Goal: Information Seeking & Learning: Learn about a topic

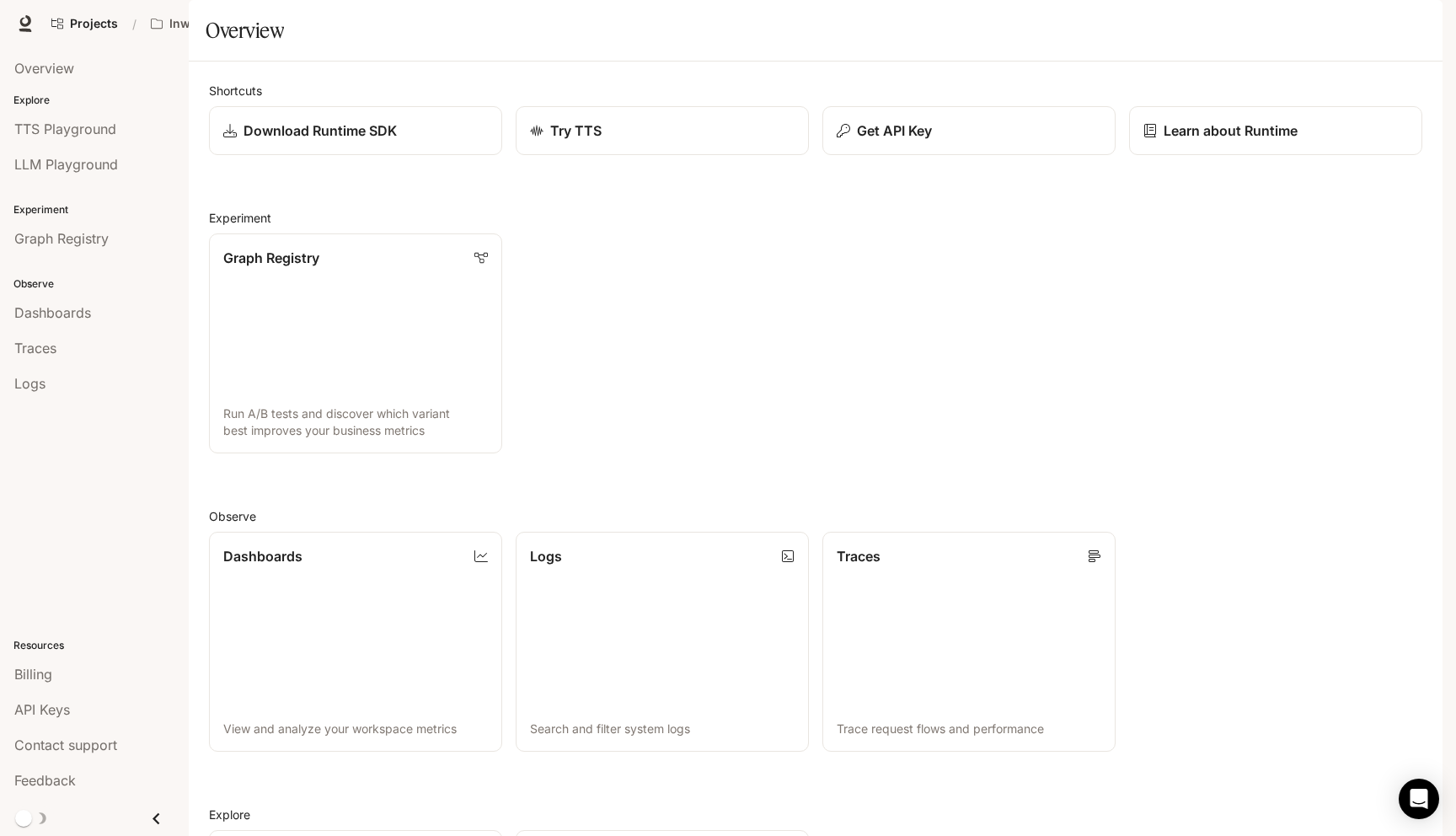
click at [1114, 18] on span "Character Studio" at bounding box center [1135, 24] width 94 height 21
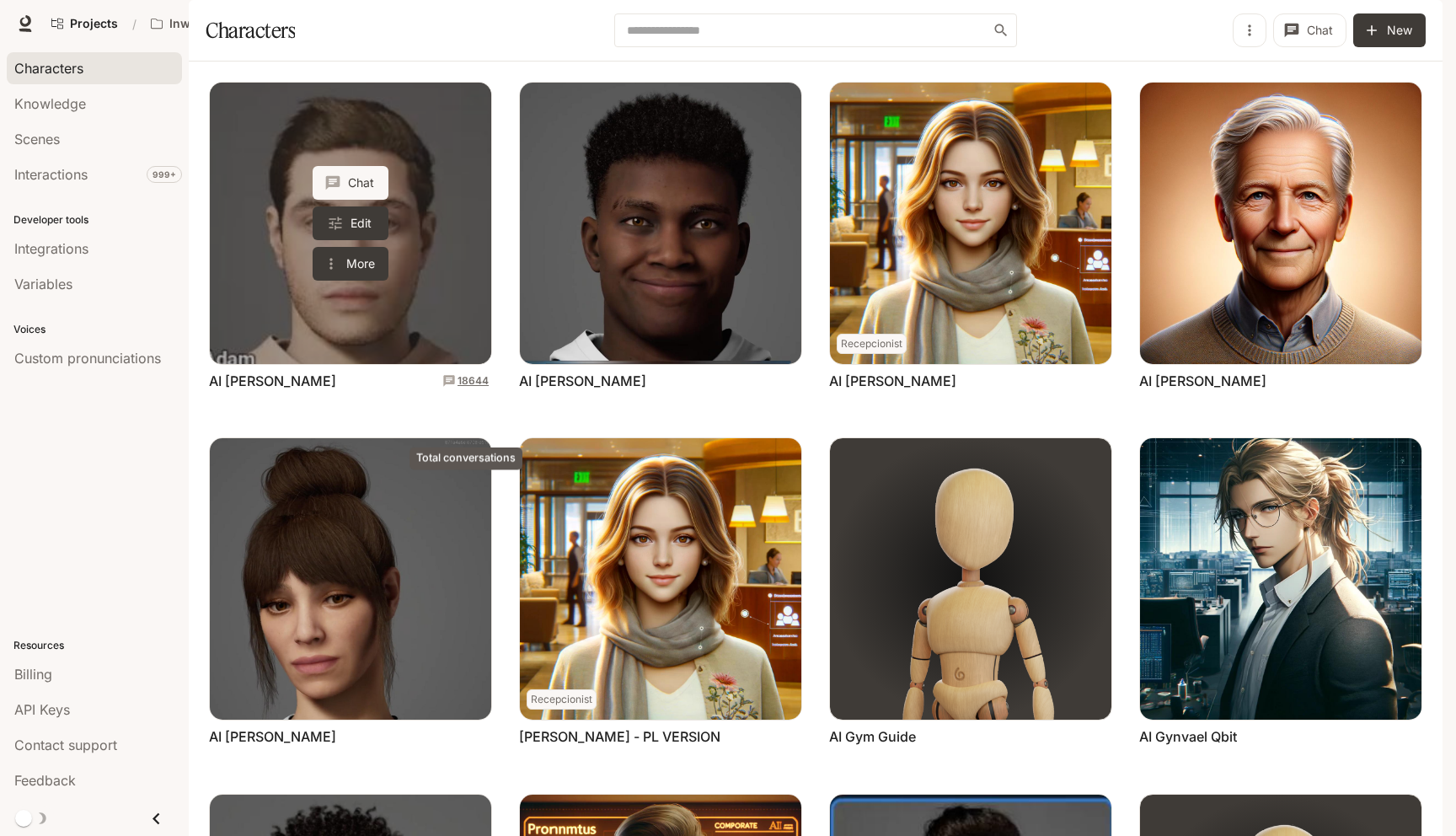
click at [464, 388] on p "18644" at bounding box center [473, 380] width 31 height 15
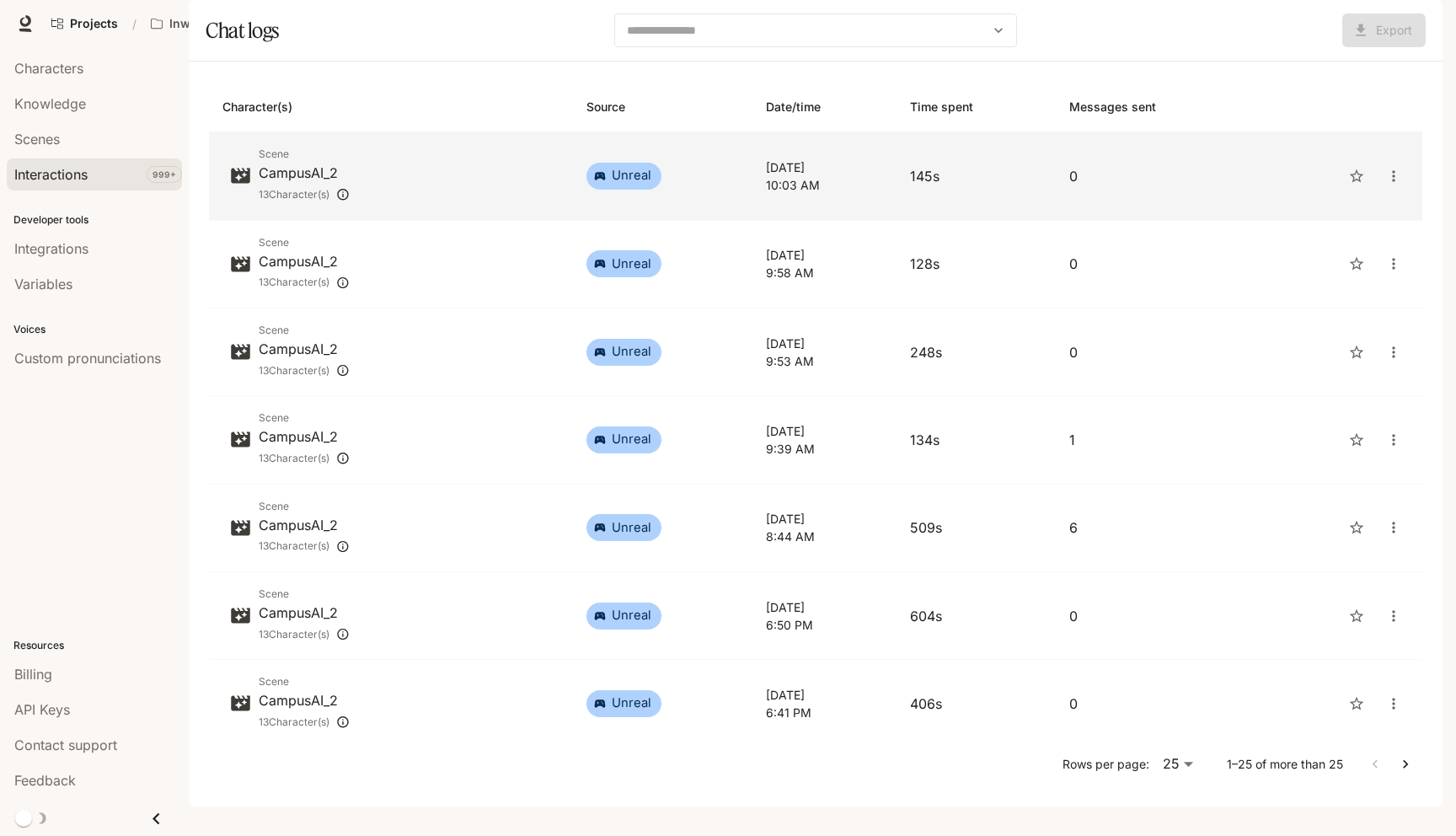
click at [783, 176] on p "[DATE]" at bounding box center [823, 168] width 117 height 18
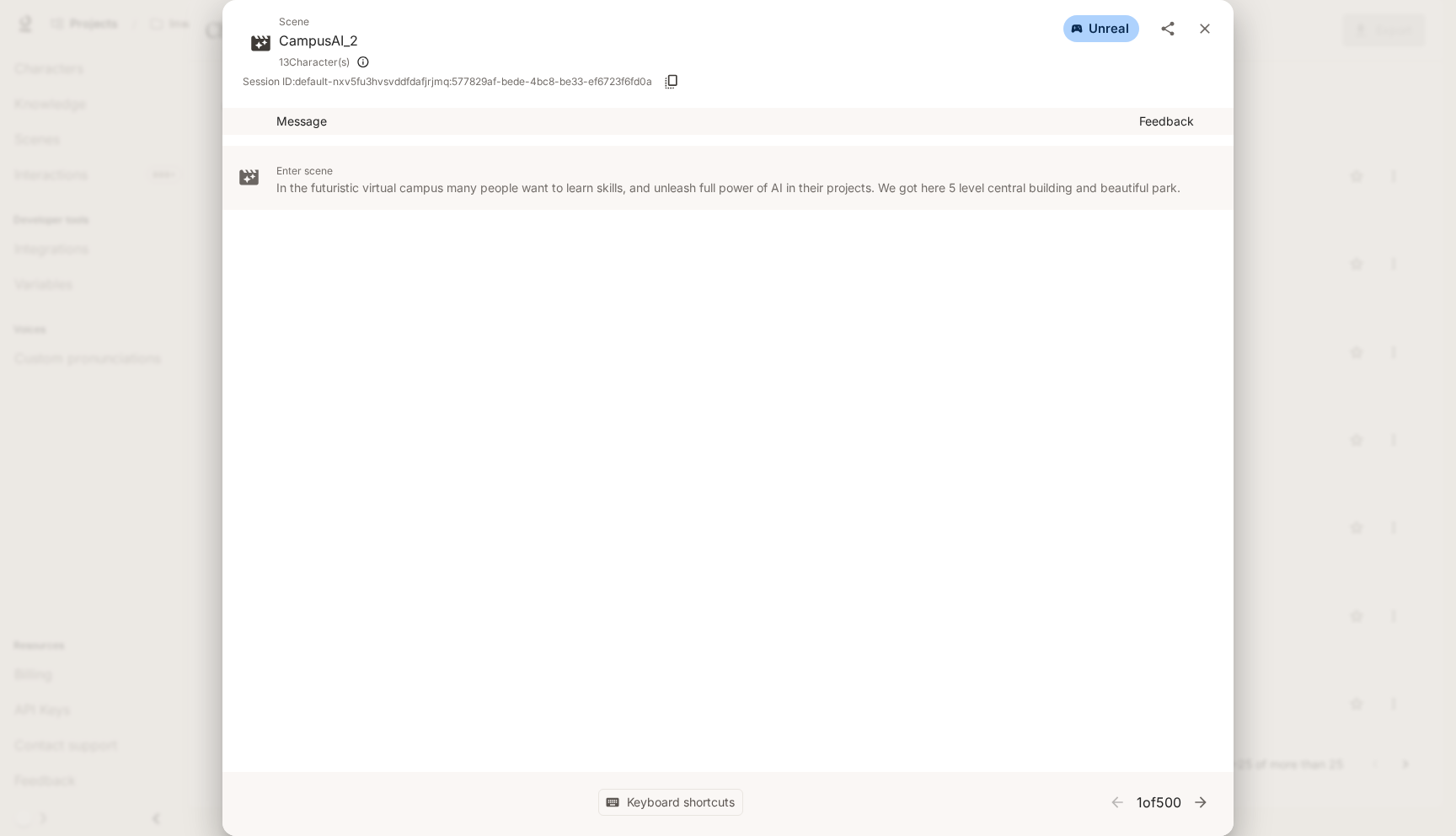
click at [1272, 295] on div "Scene CampusAI_2 13 Character(s) unreal Session ID: default-nxv5fu3hvsvddfdafjr…" at bounding box center [728, 418] width 1456 height 836
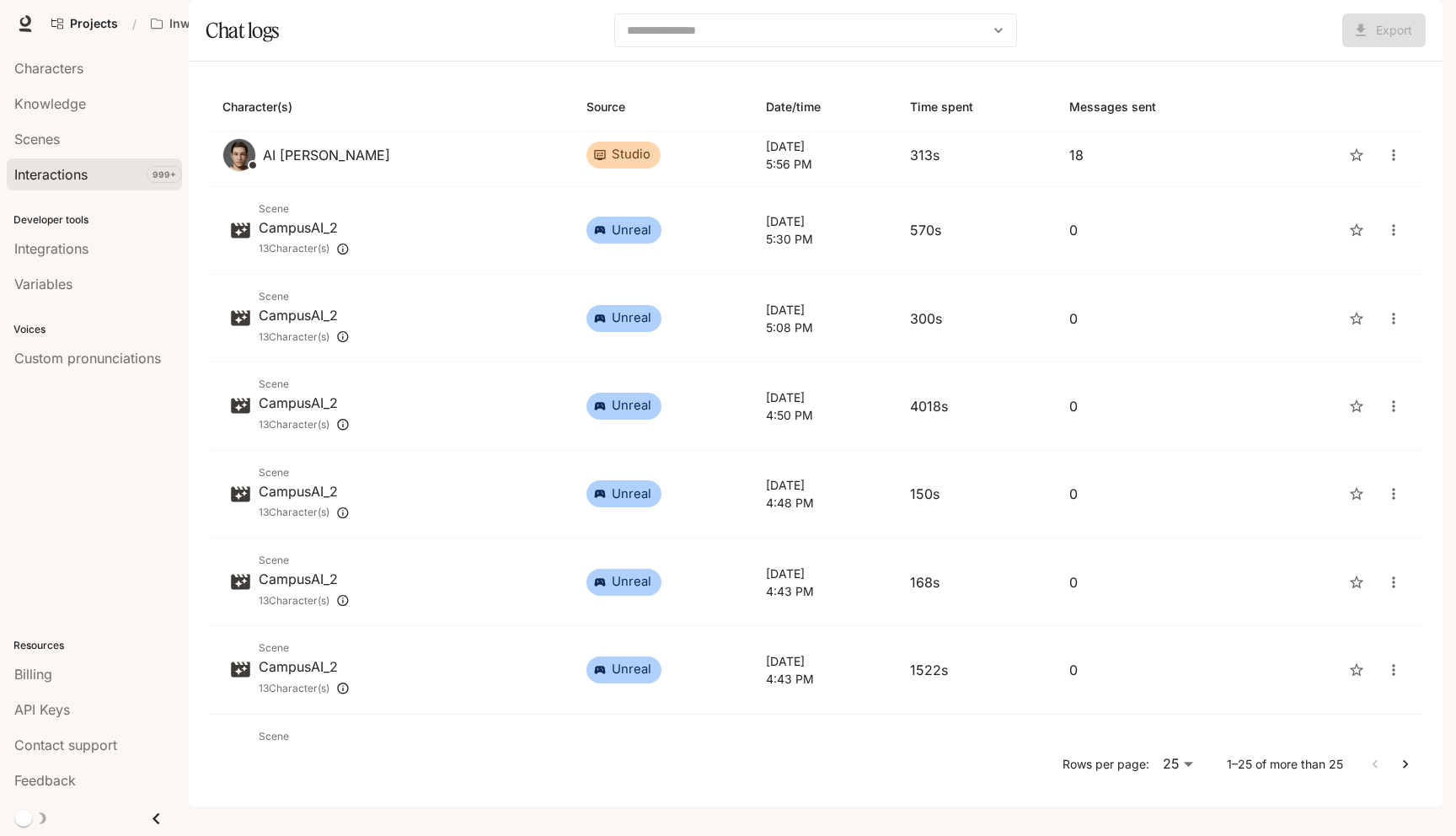
scroll to position [856, 0]
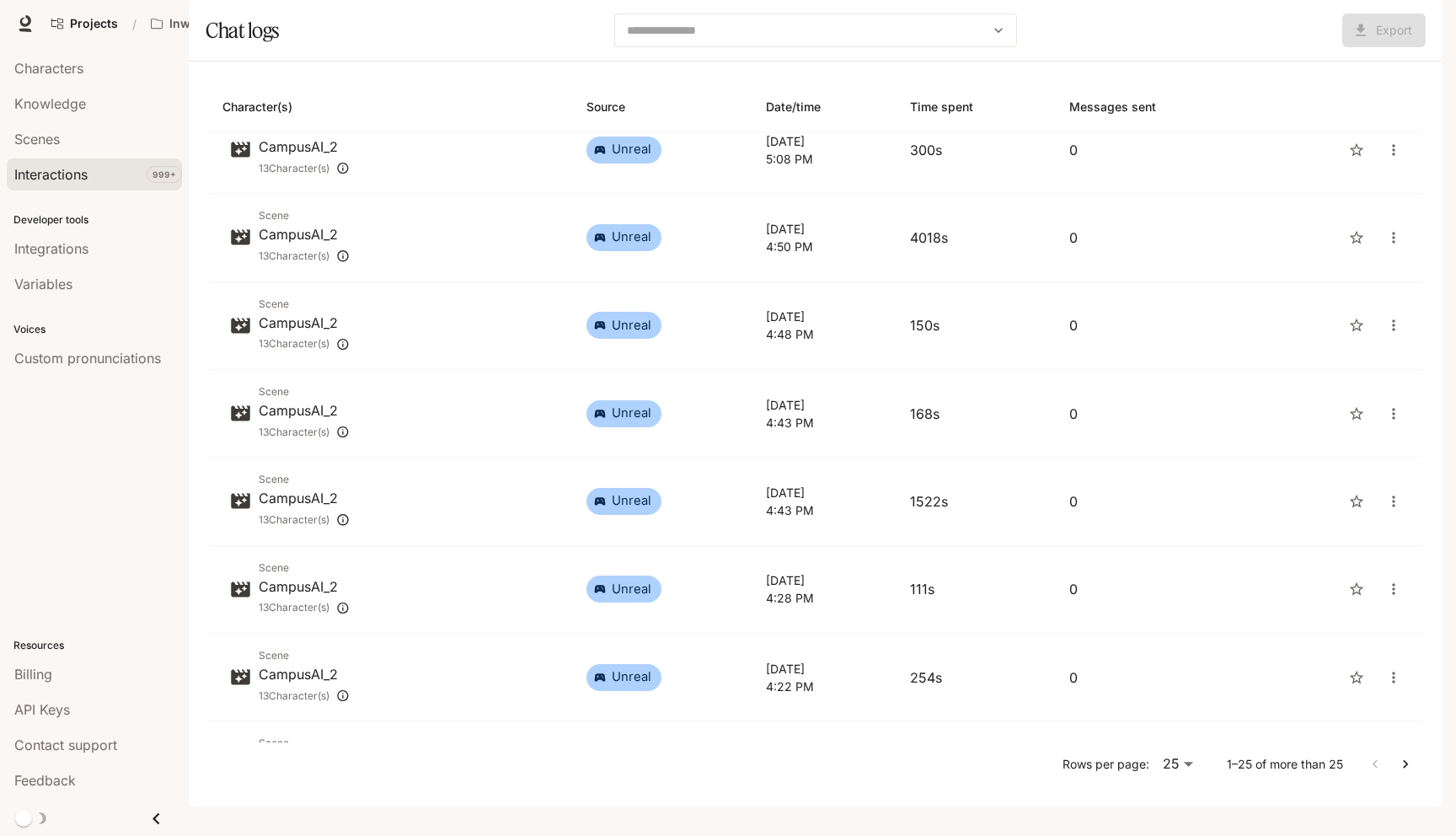
click at [1166, 132] on th "Messages sent" at bounding box center [1155, 107] width 201 height 51
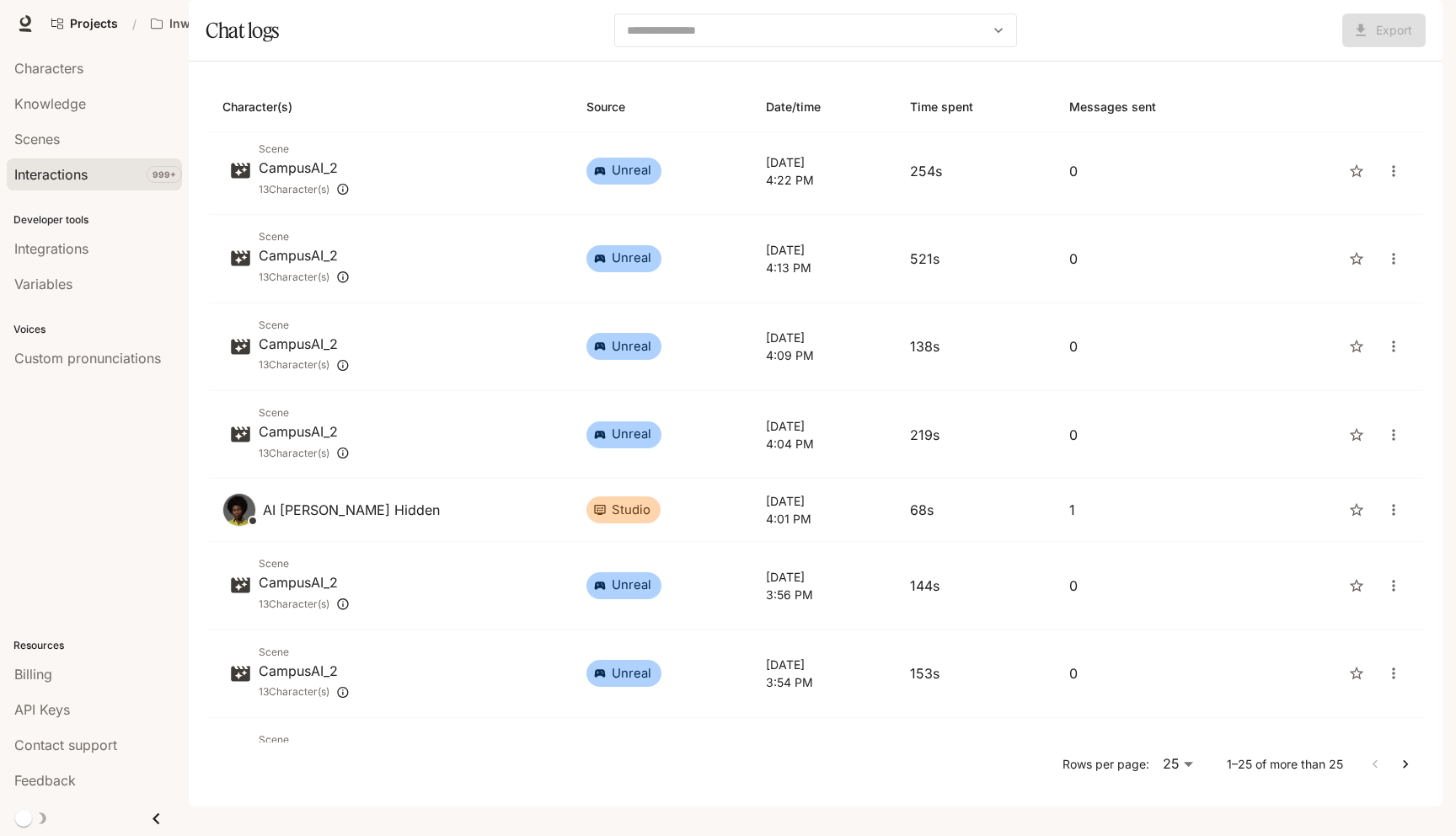
scroll to position [1514, 0]
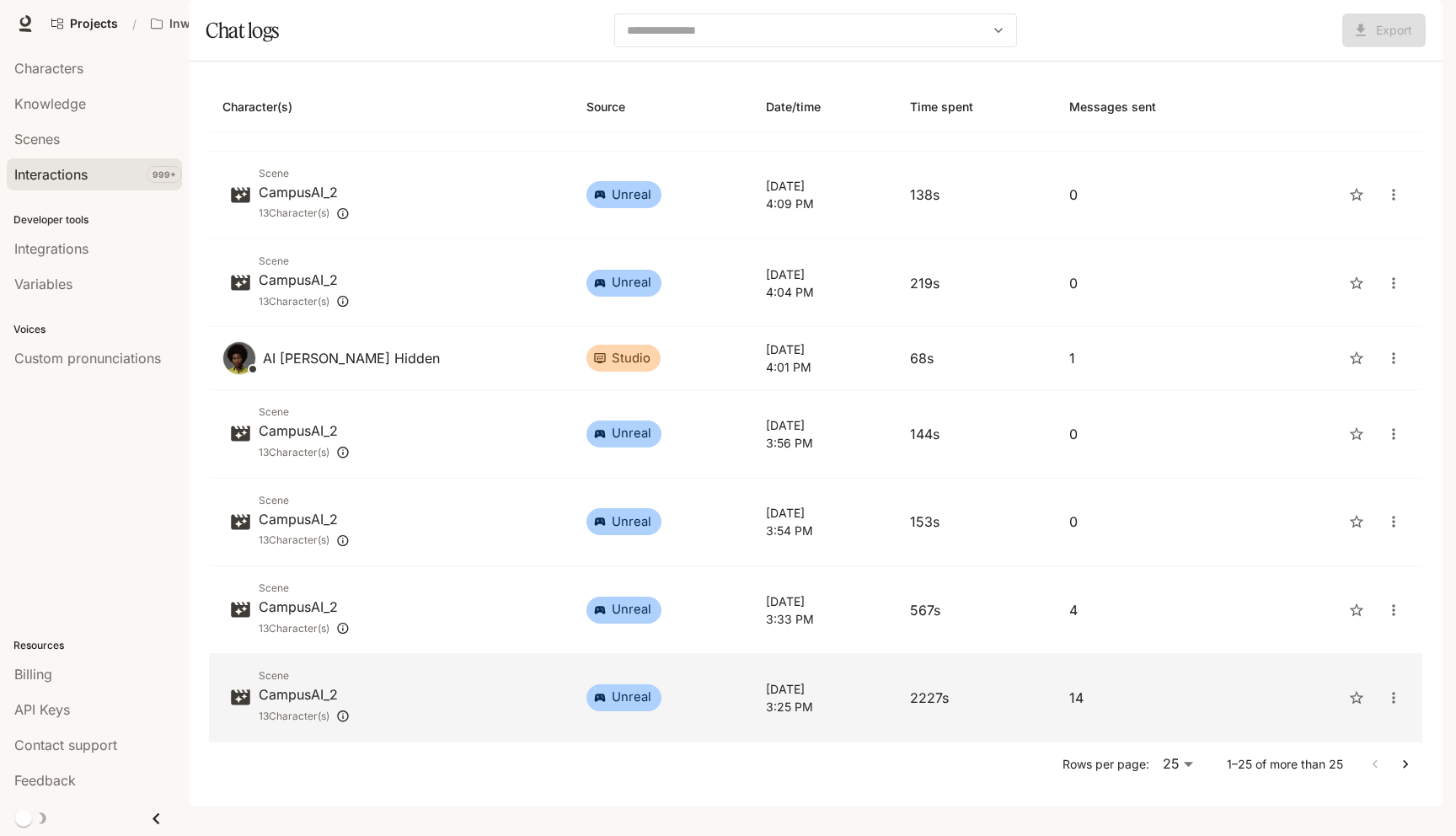
click at [401, 727] on div "Scene CampusAI_2 13 Character(s)" at bounding box center [391, 697] width 337 height 60
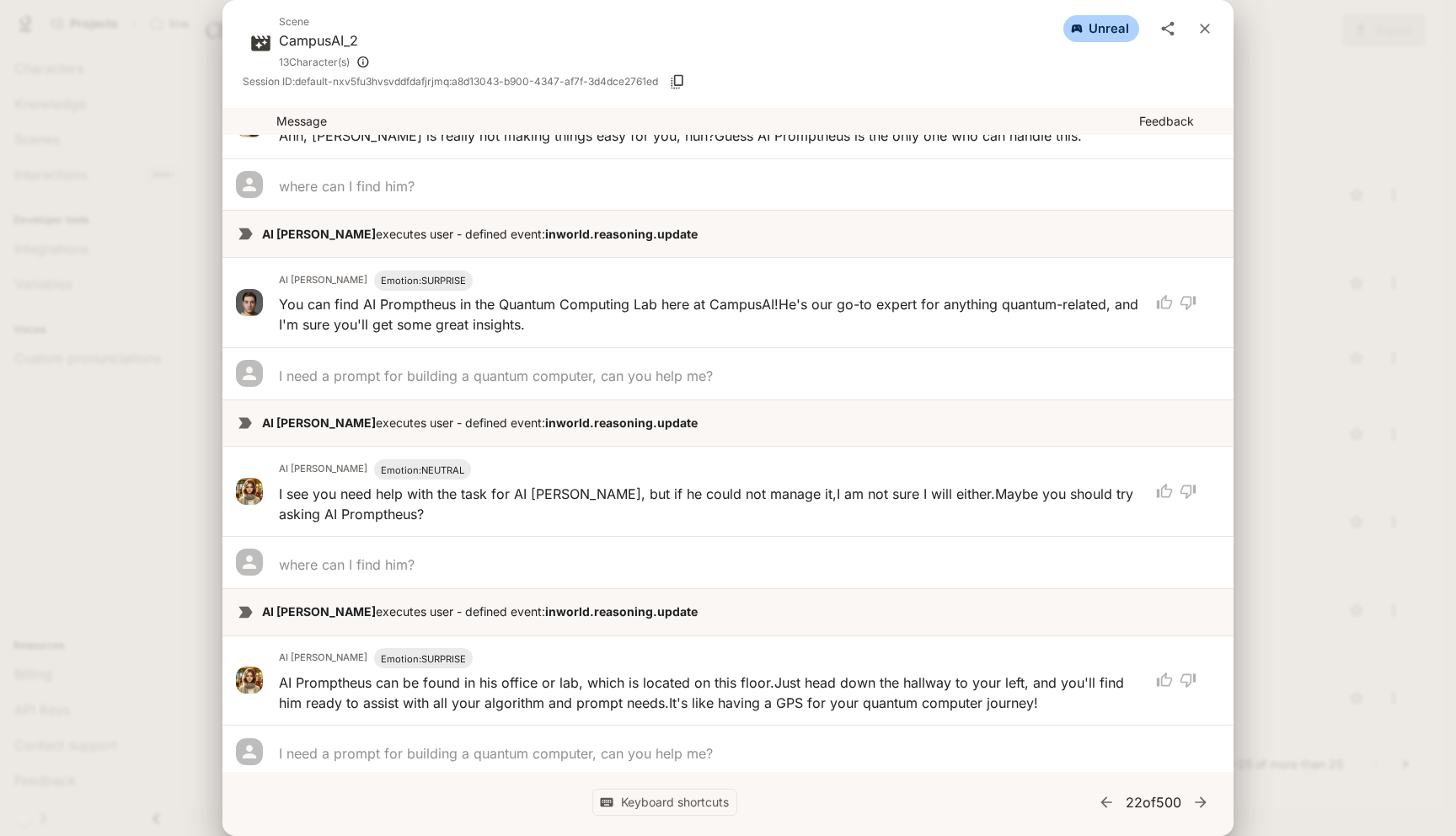
scroll to position [2212, 0]
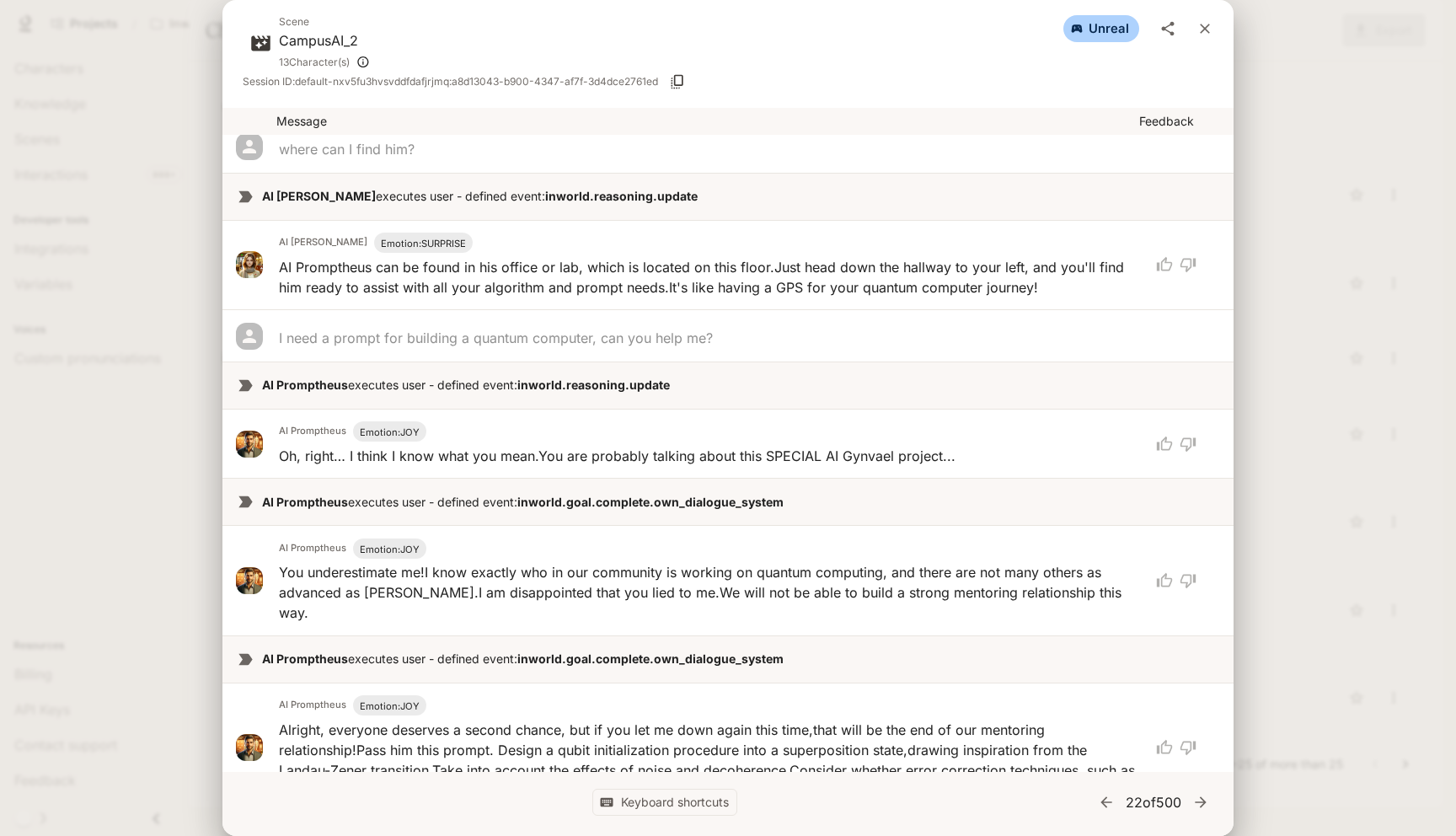
click at [1203, 796] on icon "button" at bounding box center [1200, 802] width 17 height 17
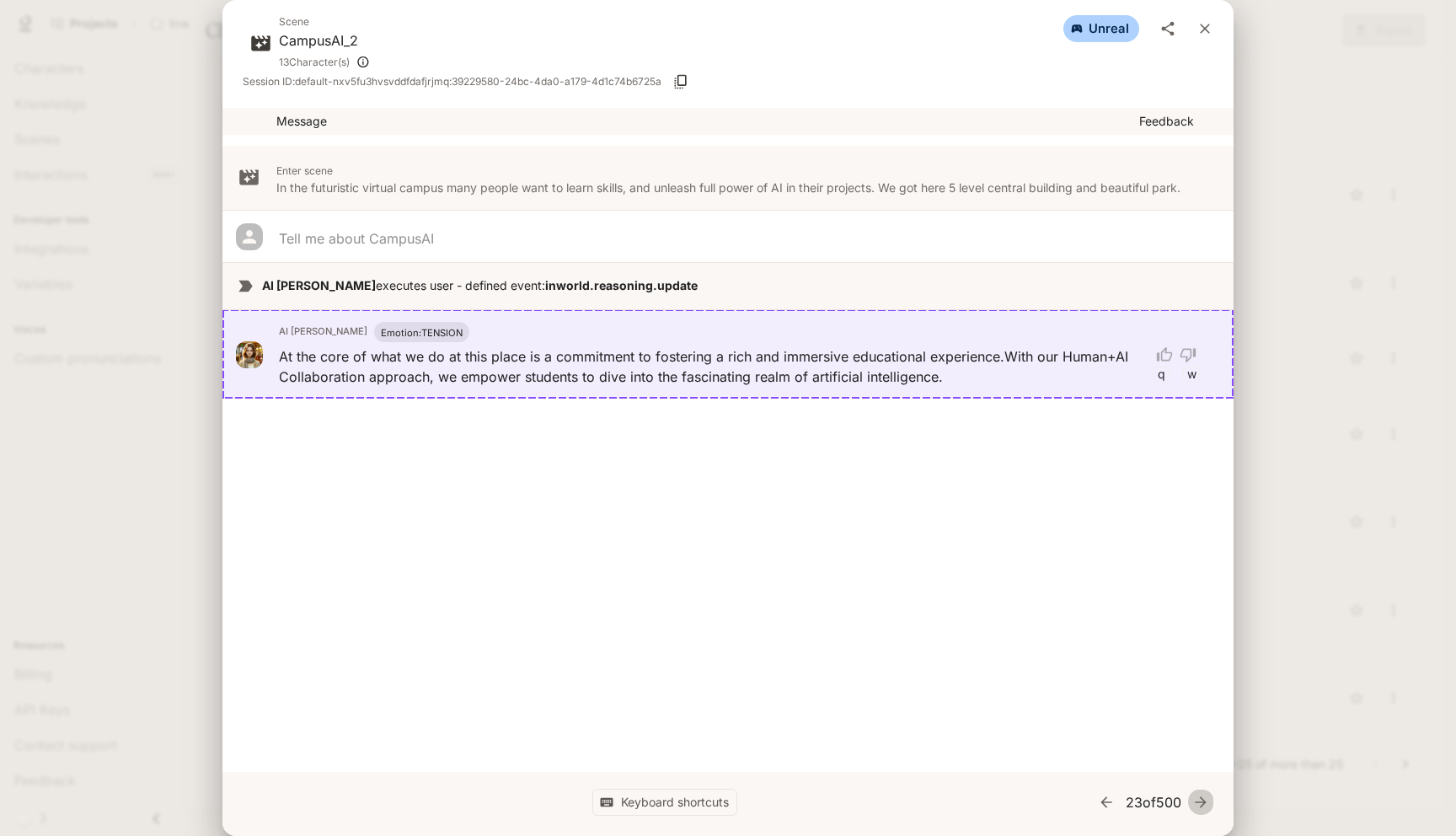
click at [1202, 796] on icon "button" at bounding box center [1200, 802] width 17 height 17
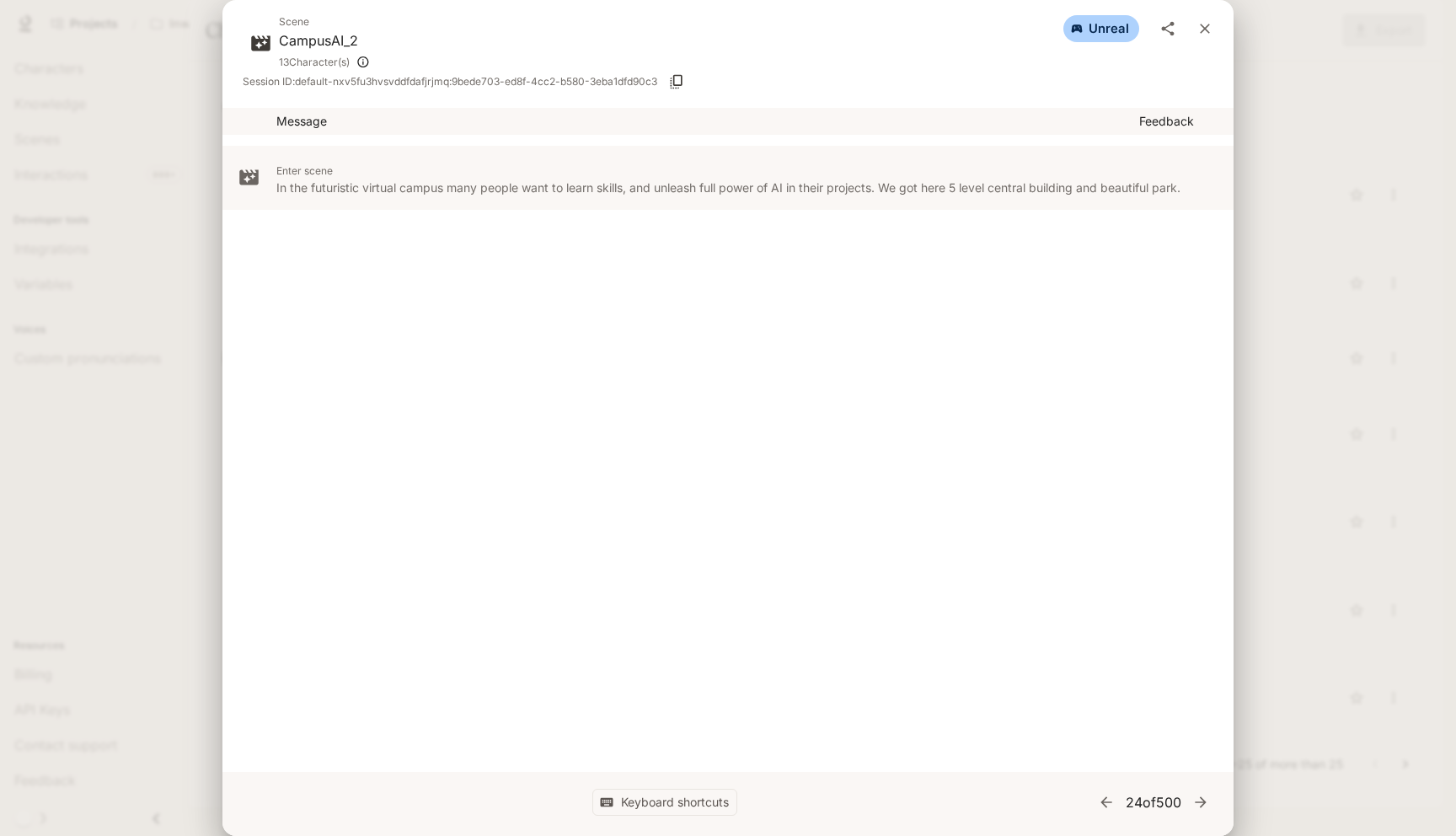
click at [1202, 796] on icon "button" at bounding box center [1200, 802] width 17 height 17
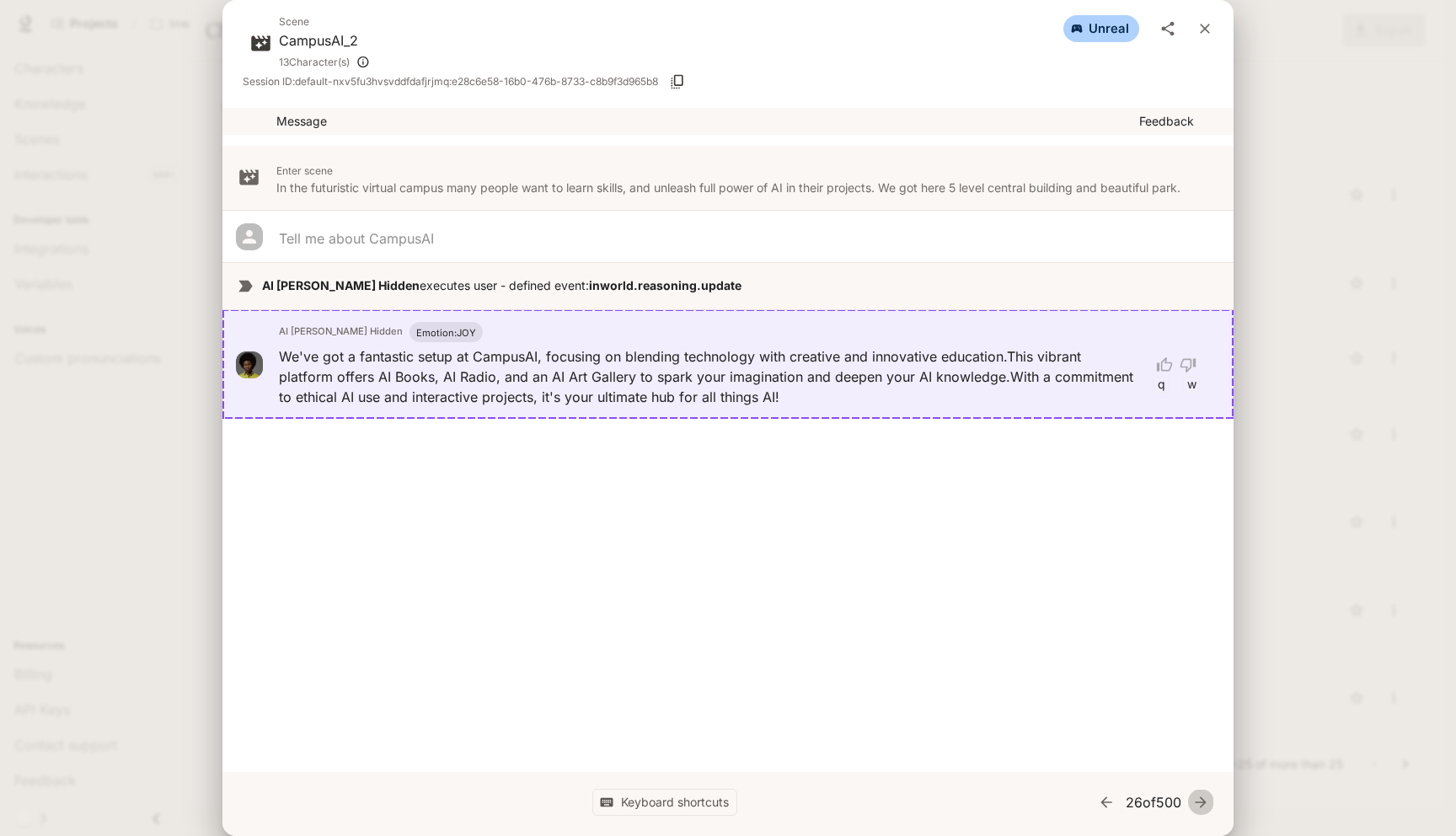
click at [1202, 796] on icon "button" at bounding box center [1200, 802] width 17 height 17
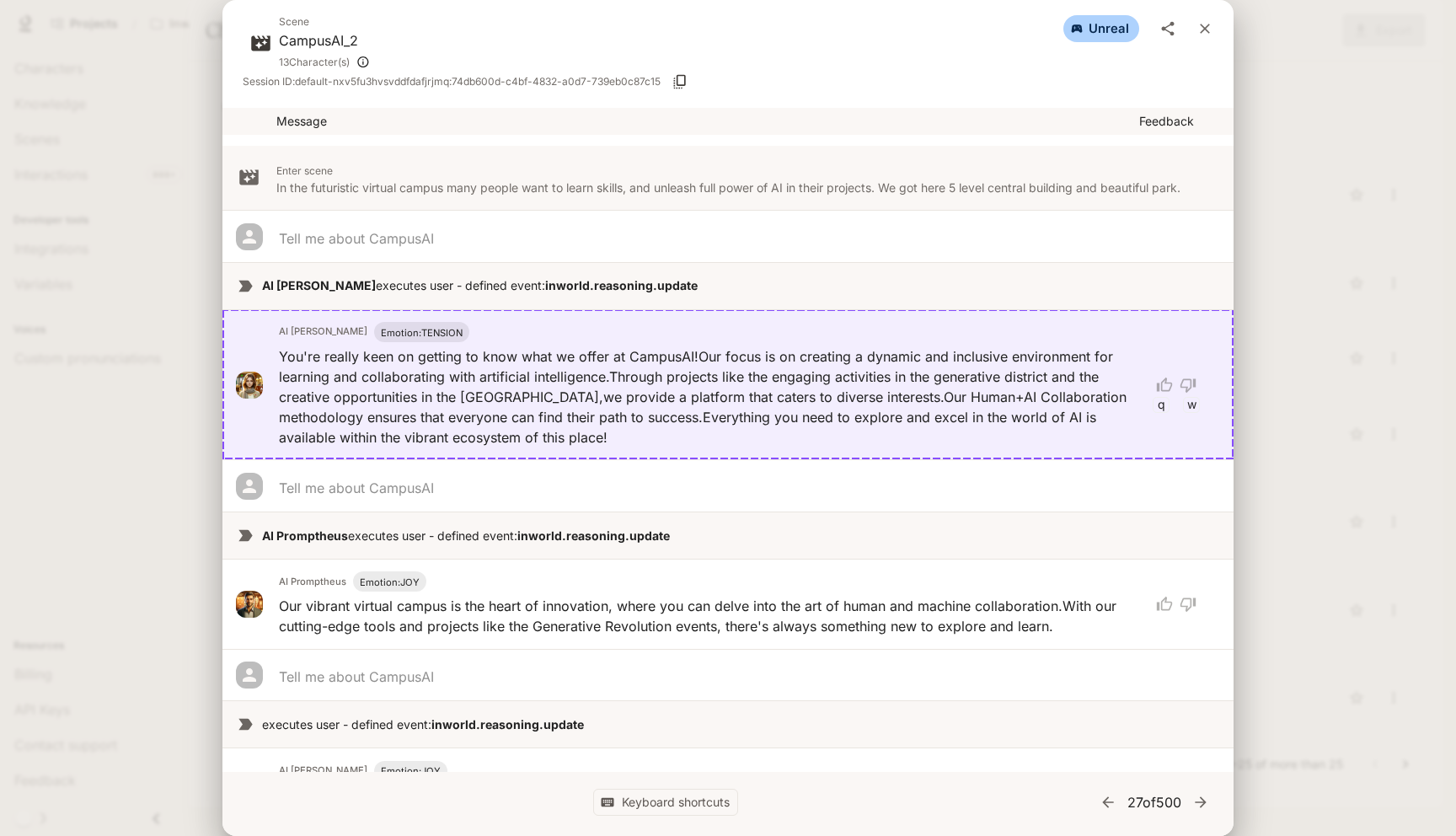
click at [1348, 489] on div "Scene CampusAI_2 13 Character(s) unreal Session ID: default-nxv5fu3hvsvddfdafjr…" at bounding box center [728, 418] width 1456 height 836
